Goal: Download file/media

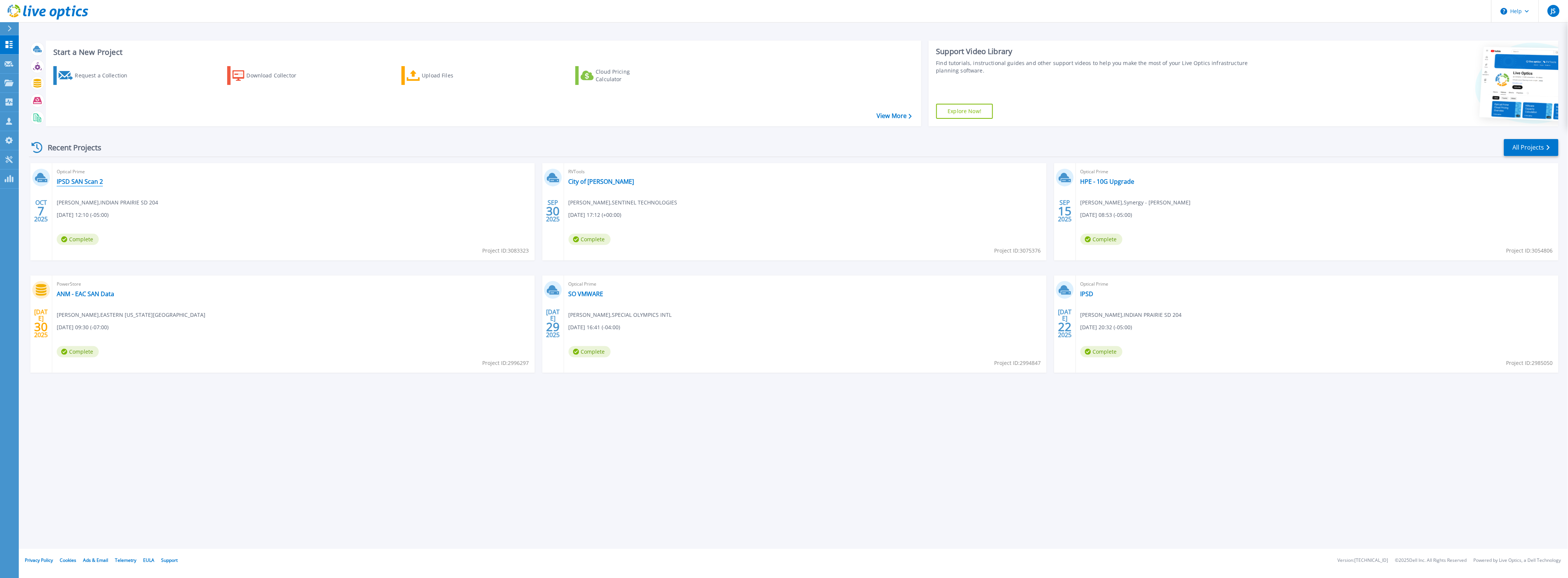
click at [82, 182] on link "IPSD SAN Scan 2" at bounding box center [80, 182] width 46 height 7
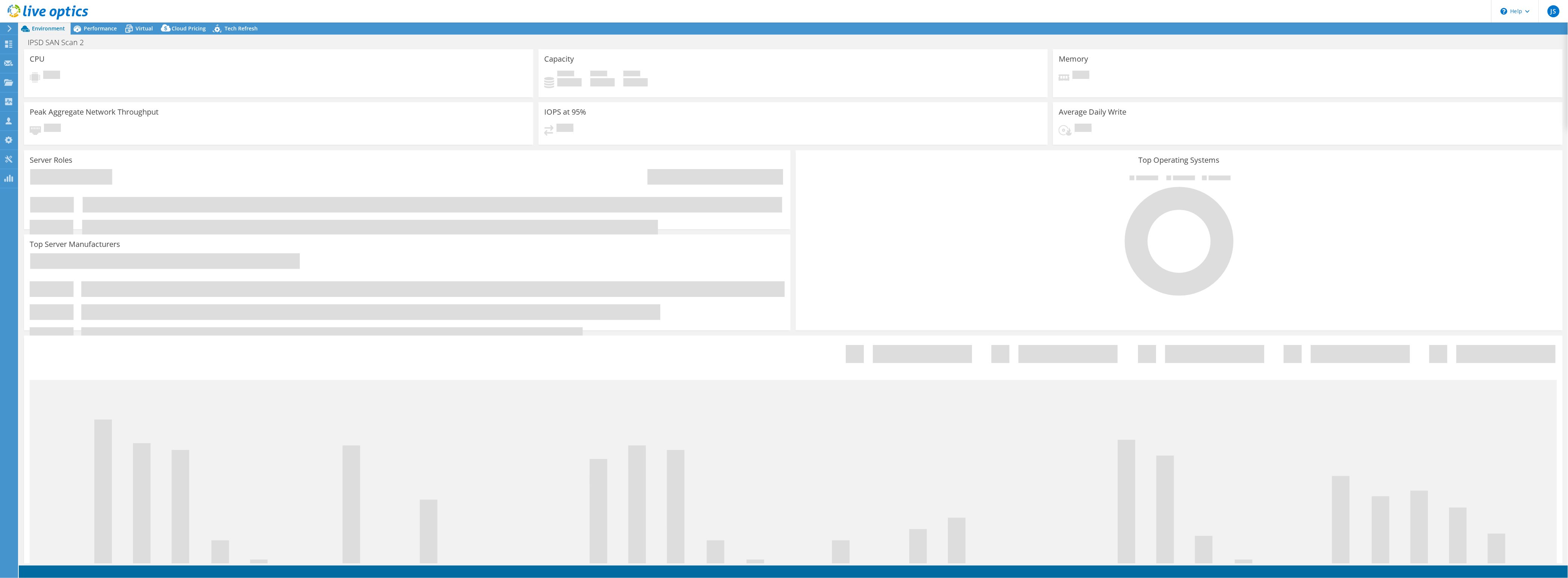
select select "USD"
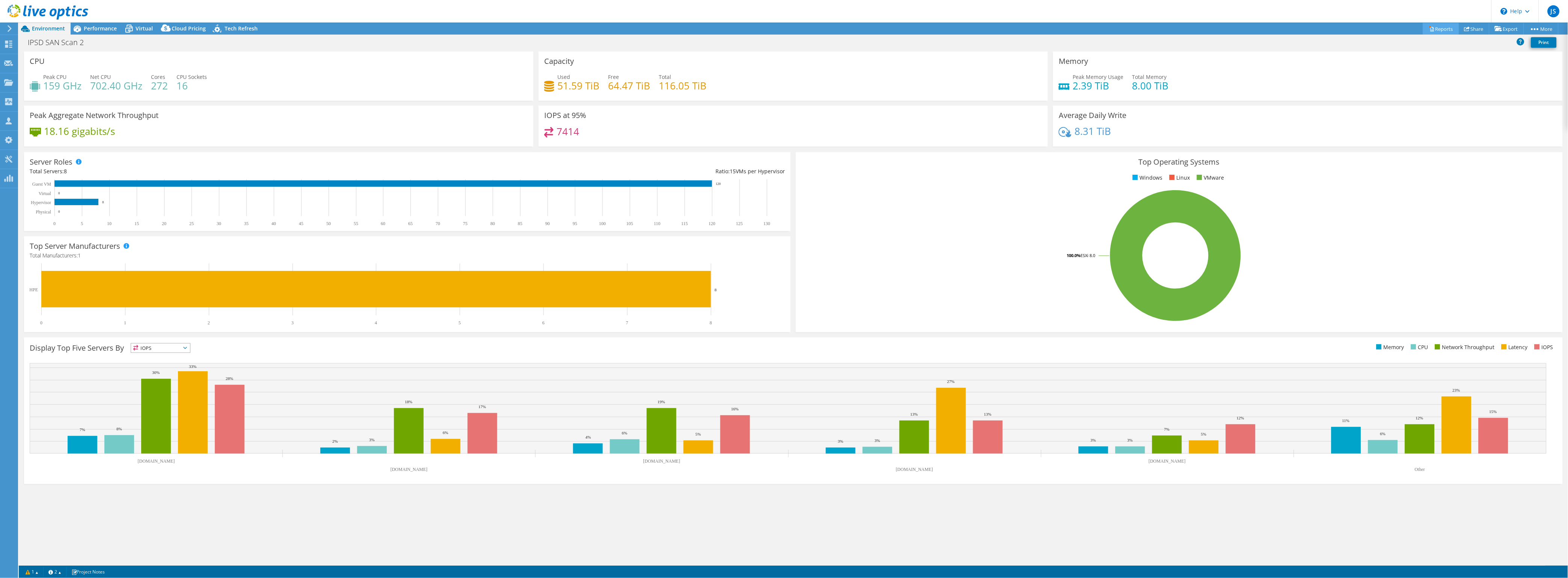
click at [1438, 29] on link "Reports" at bounding box center [1441, 29] width 36 height 12
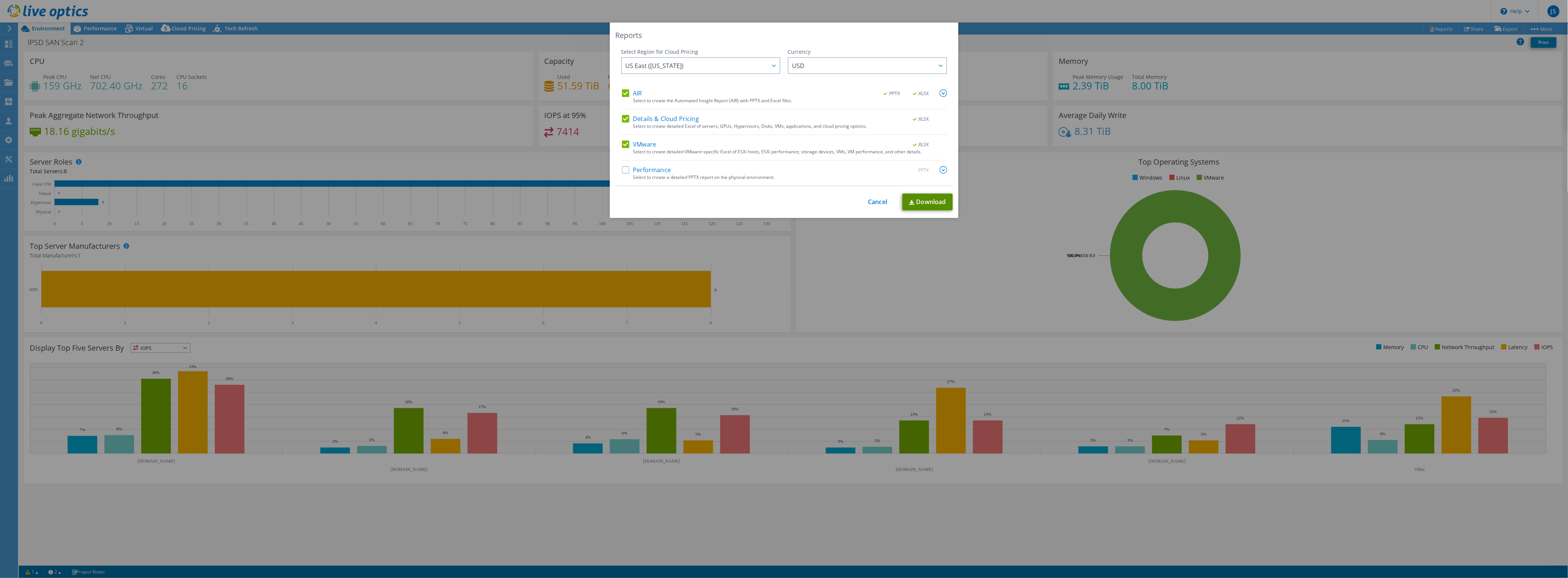
click at [922, 199] on link "Download" at bounding box center [928, 202] width 51 height 17
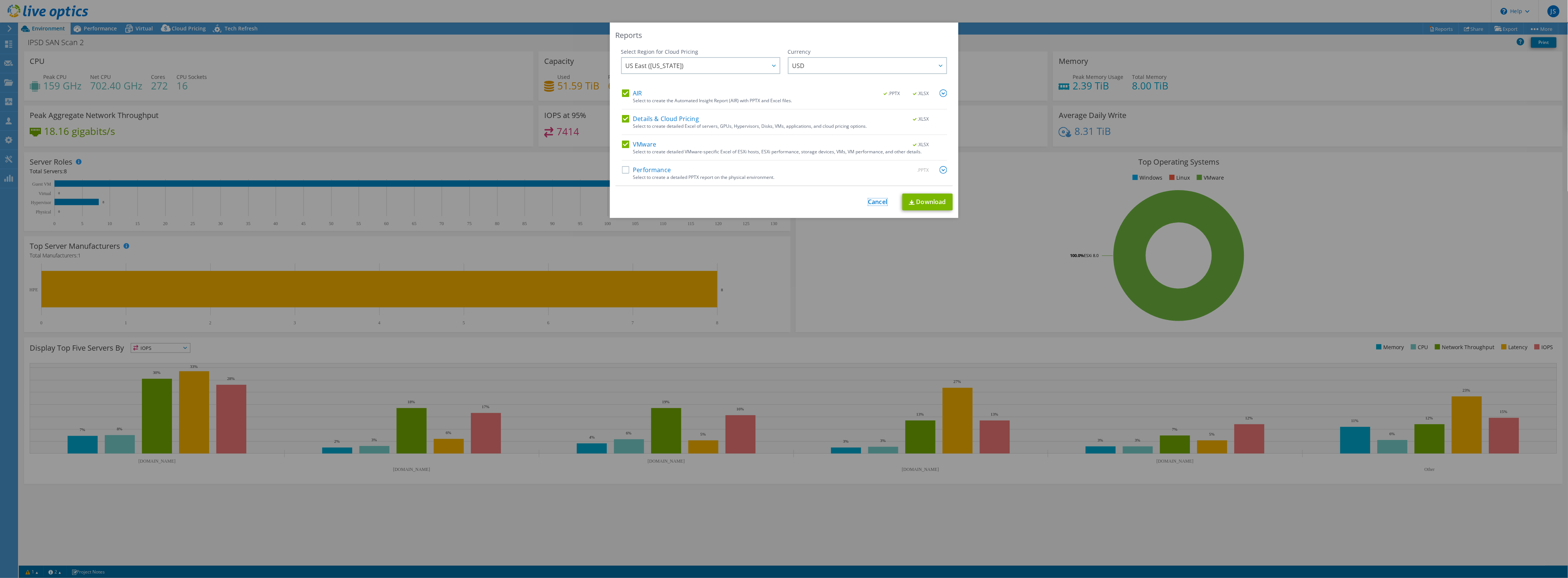
drag, startPoint x: 878, startPoint y: 199, endPoint x: 974, endPoint y: 143, distance: 111.1
click at [878, 199] on link "Cancel" at bounding box center [878, 202] width 19 height 7
